Goal: Task Accomplishment & Management: Complete application form

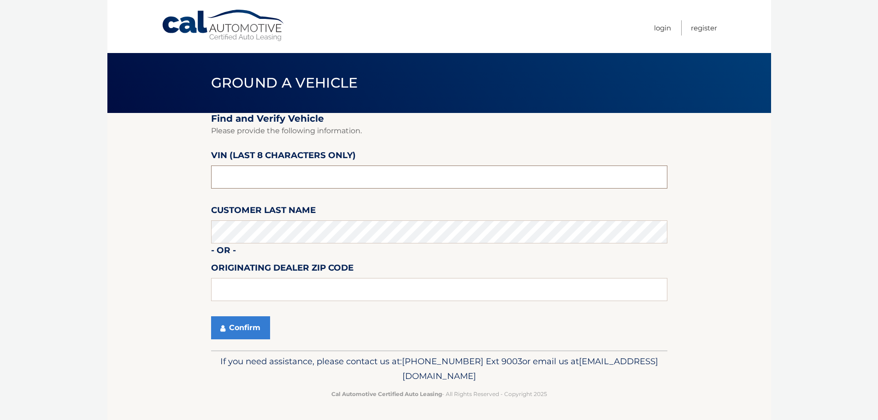
click at [262, 171] on input "text" at bounding box center [439, 176] width 456 height 23
click at [246, 177] on input "text" at bounding box center [439, 176] width 456 height 23
click at [217, 181] on input "517856**" at bounding box center [439, 176] width 456 height 23
type input "PC517856"
click at [275, 289] on input "text" at bounding box center [439, 289] width 456 height 23
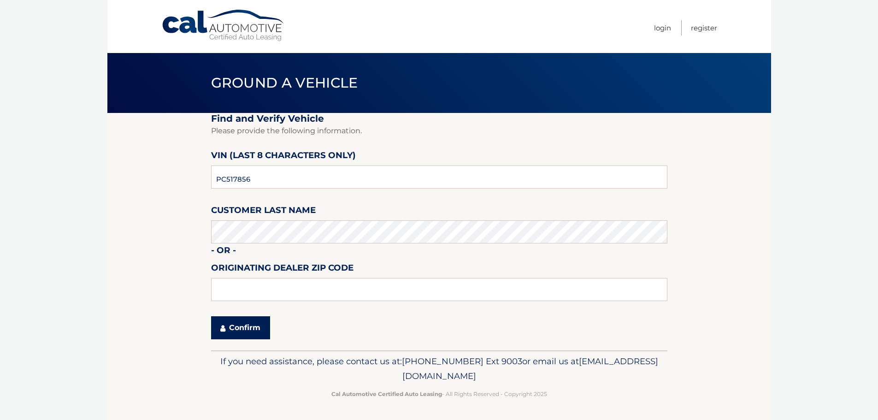
click at [228, 323] on button "Confirm" at bounding box center [240, 327] width 59 height 23
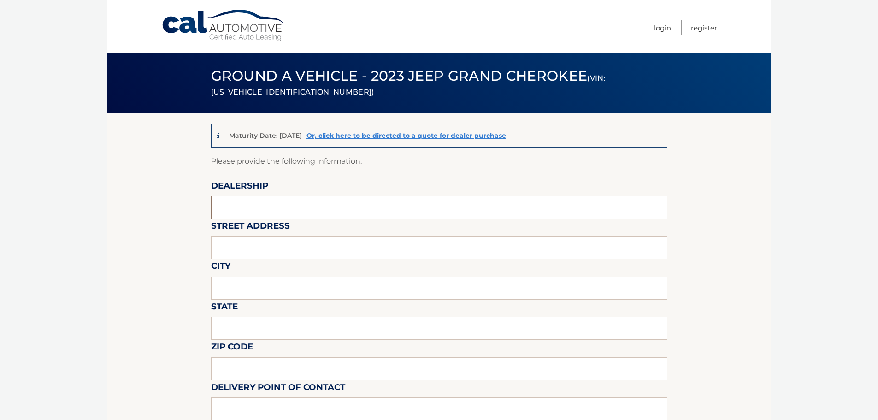
click at [240, 203] on input "text" at bounding box center [439, 207] width 456 height 23
type input "BERGEYS CHRYSLER DODGE JEEP RAM"
click at [258, 242] on input "text" at bounding box center [439, 247] width 456 height 23
type input "408 HARLEYSVILLE PIKE"
click at [264, 295] on input "text" at bounding box center [439, 288] width 456 height 23
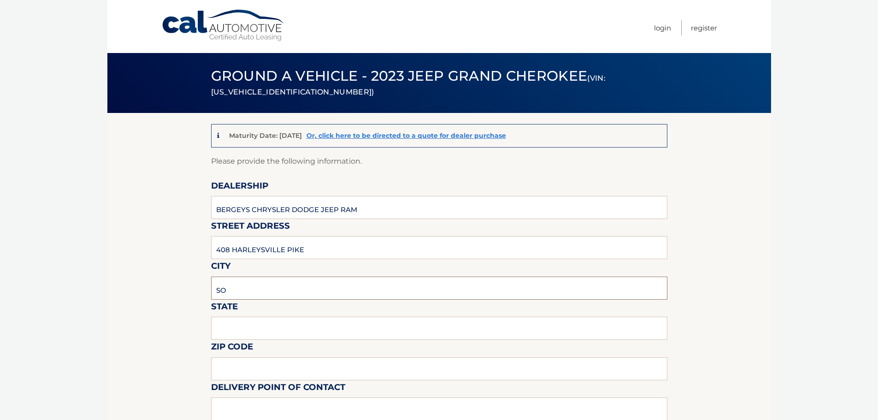
type input "SOUDERTON"
click at [266, 329] on input "text" at bounding box center [439, 328] width 456 height 23
type input "PA"
click at [237, 375] on input "text" at bounding box center [439, 368] width 456 height 23
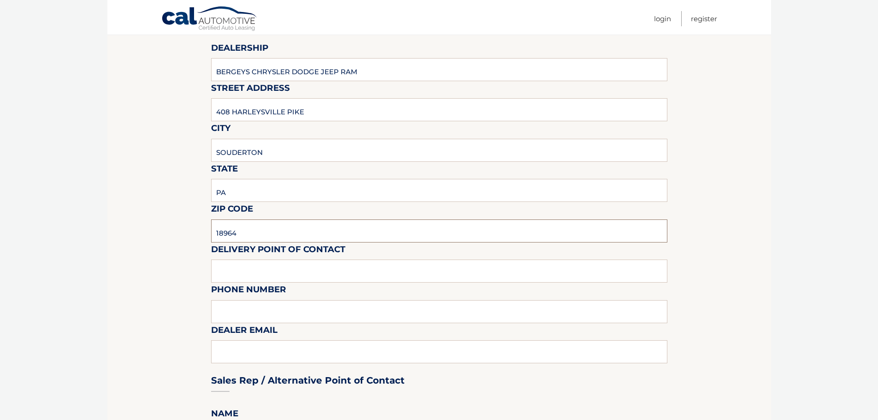
scroll to position [138, 0]
type input "18964"
click at [232, 271] on input "text" at bounding box center [439, 270] width 456 height 23
click at [215, 307] on input "text" at bounding box center [439, 311] width 456 height 23
type input "2157213475"
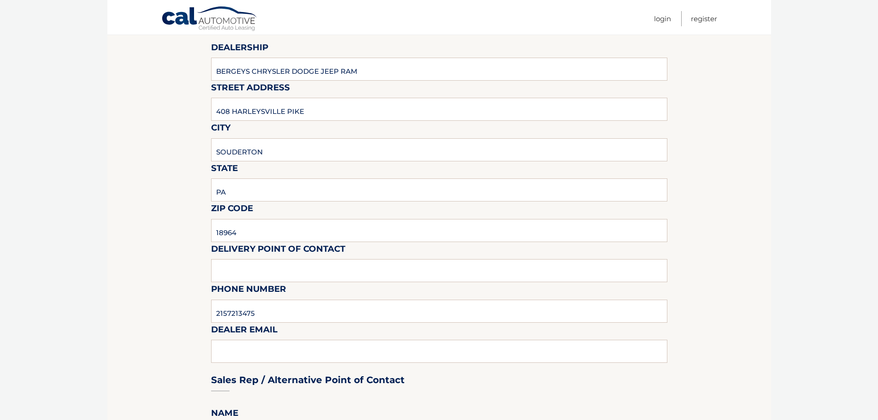
click at [223, 350] on div "Sales Rep / Alternative Point of Contact" at bounding box center [439, 362] width 456 height 65
click at [262, 351] on div "Sales Rep / Alternative Point of Contact" at bounding box center [439, 362] width 456 height 65
click at [242, 354] on div "Sales Rep / Alternative Point of Contact" at bounding box center [439, 362] width 456 height 65
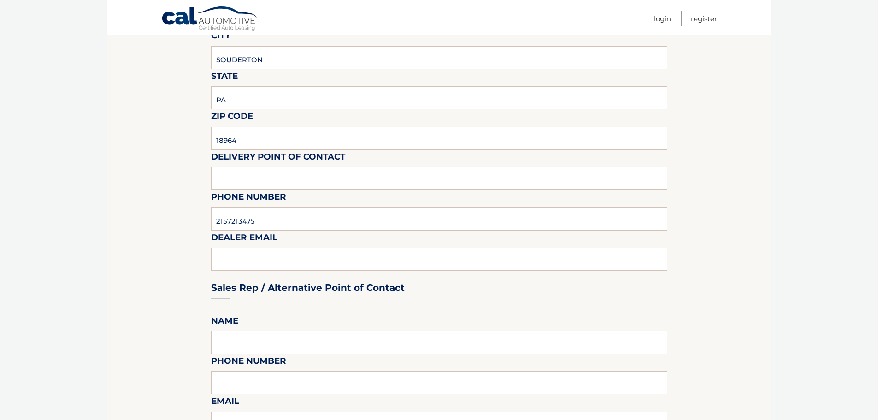
scroll to position [369, 0]
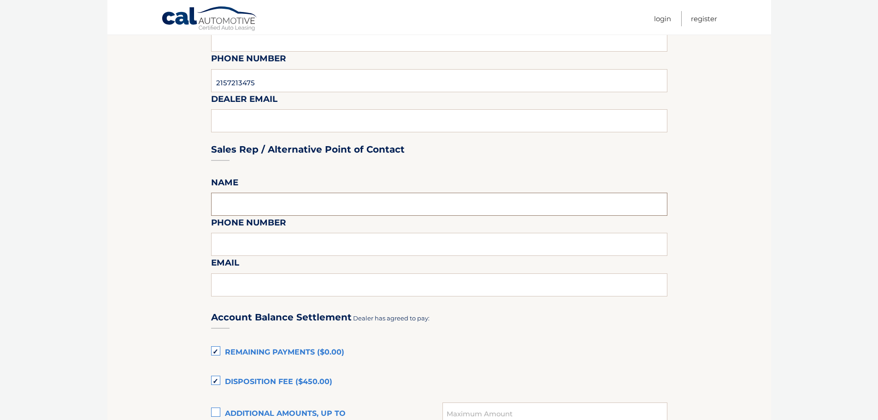
click at [246, 209] on input "text" at bounding box center [439, 204] width 456 height 23
type input "VAN"
type input "2157213475"
click at [234, 291] on input "text" at bounding box center [439, 284] width 456 height 23
type input "RDURANTE@BERGEYS.COM"
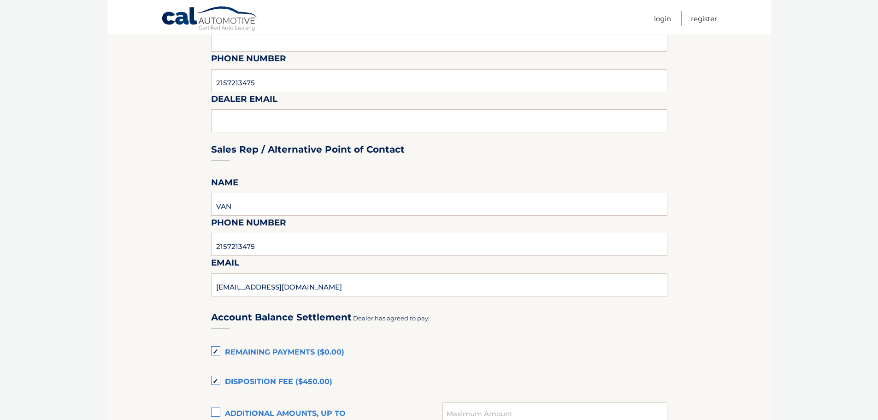
click at [134, 261] on section "Maturity Date: 11/03/2025 Or, click here to be directed to a quote for dealer p…" at bounding box center [439, 249] width 664 height 1010
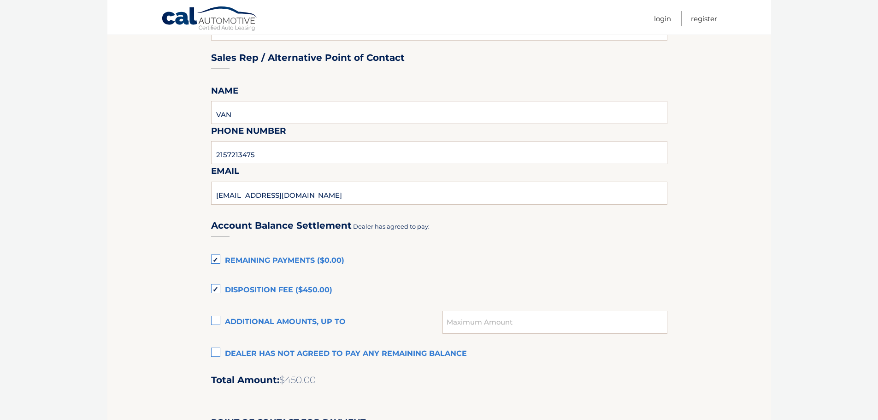
scroll to position [461, 0]
click at [212, 260] on label "Remaining Payments ($0.00)" at bounding box center [439, 260] width 456 height 18
click at [0, 0] on input "Remaining Payments ($0.00)" at bounding box center [0, 0] width 0 height 0
click at [216, 293] on label "Disposition Fee ($450.00)" at bounding box center [439, 290] width 456 height 18
click at [0, 0] on input "Disposition Fee ($450.00)" at bounding box center [0, 0] width 0 height 0
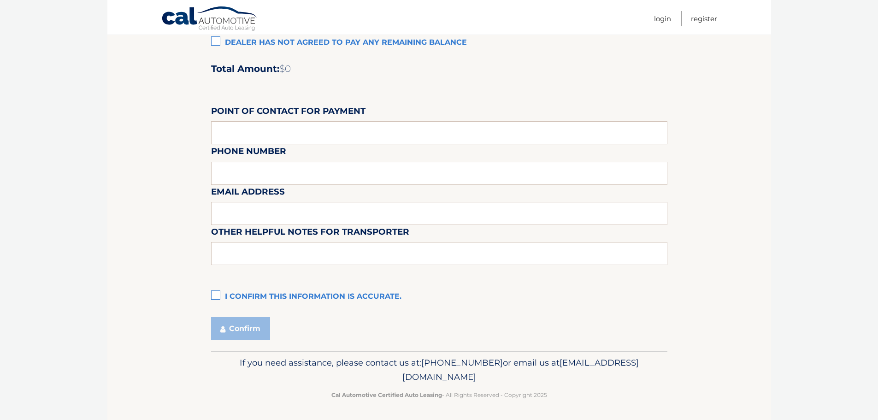
scroll to position [773, 0]
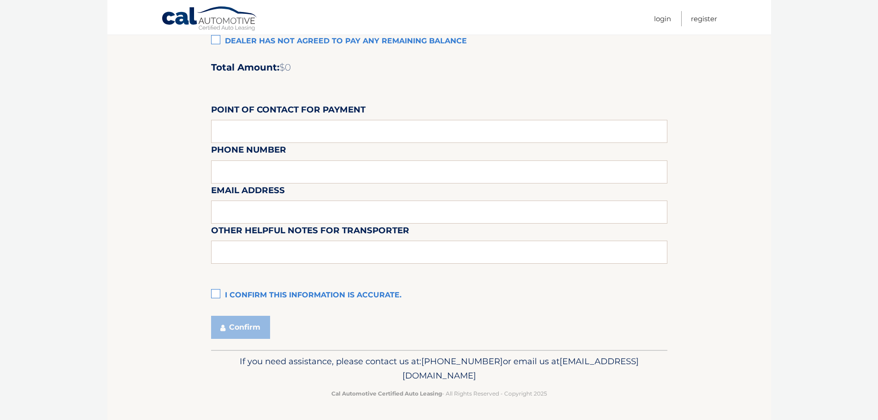
click at [216, 292] on label "I confirm this information is accurate." at bounding box center [439, 295] width 456 height 18
click at [0, 0] on input "I confirm this information is accurate." at bounding box center [0, 0] width 0 height 0
click at [251, 326] on button "Confirm" at bounding box center [240, 327] width 59 height 23
type input "ROB DURANTE"
click at [239, 331] on button "Confirm" at bounding box center [240, 327] width 59 height 23
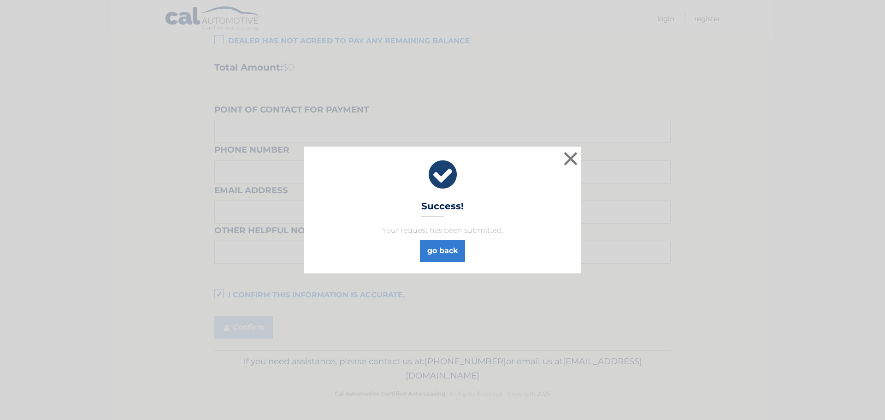
click at [787, 173] on div "× Success! Your request has been submitted. go back" at bounding box center [443, 210] width 878 height 126
